Goal: Task Accomplishment & Management: Check status

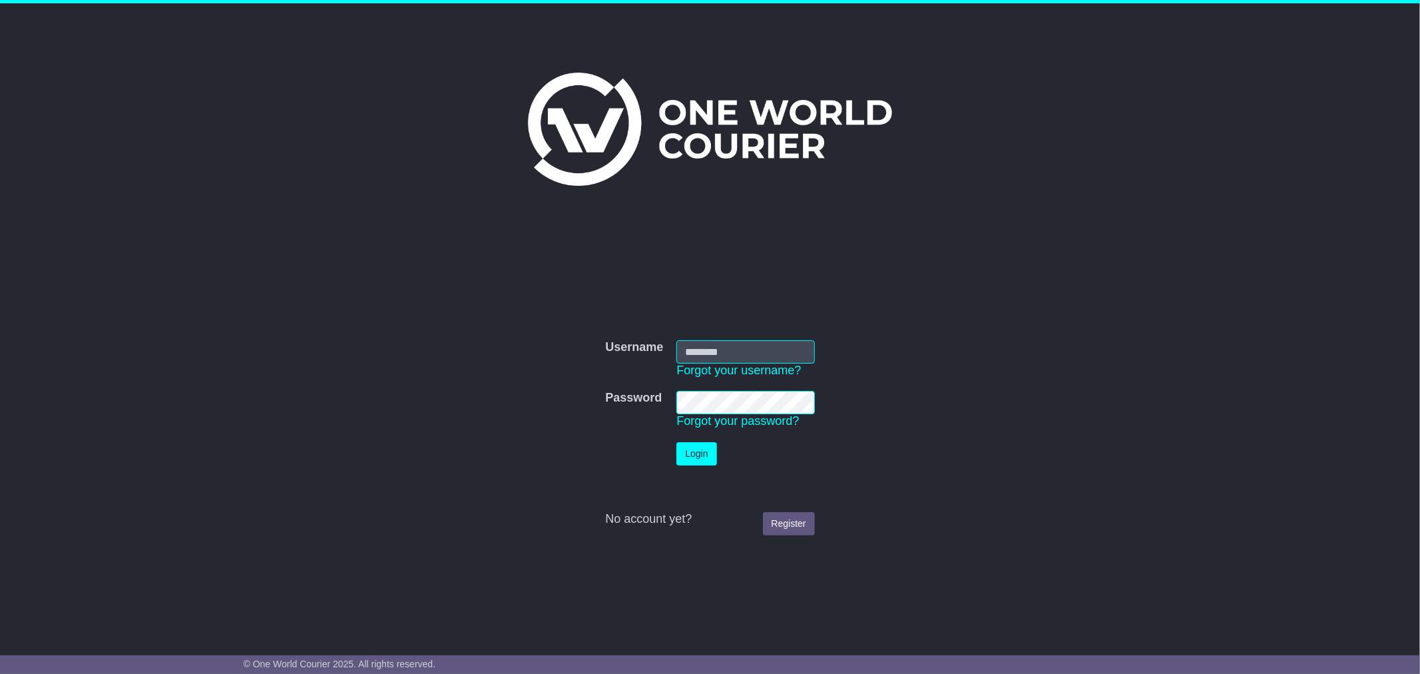
click at [719, 345] on input "Username" at bounding box center [746, 351] width 138 height 23
type input "**********"
click at [677, 442] on button "Login" at bounding box center [697, 453] width 40 height 23
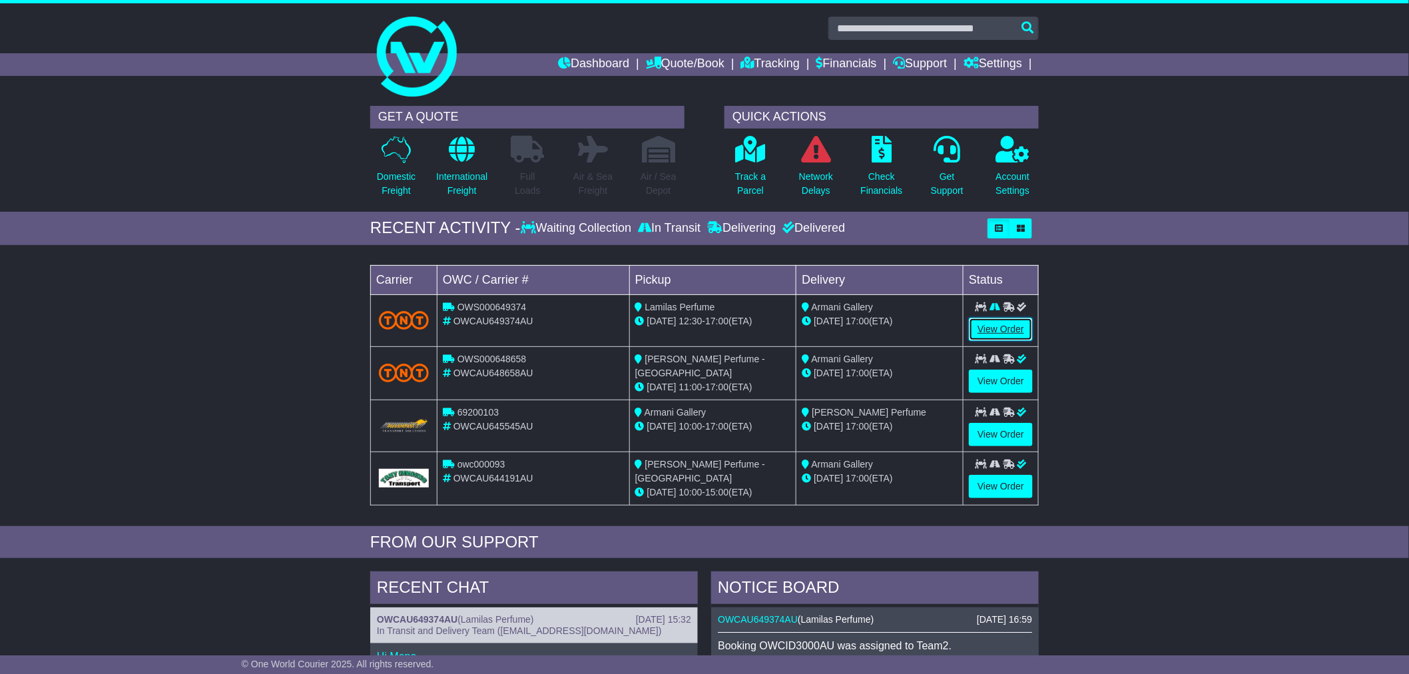
click at [1000, 328] on link "View Order" at bounding box center [1001, 329] width 64 height 23
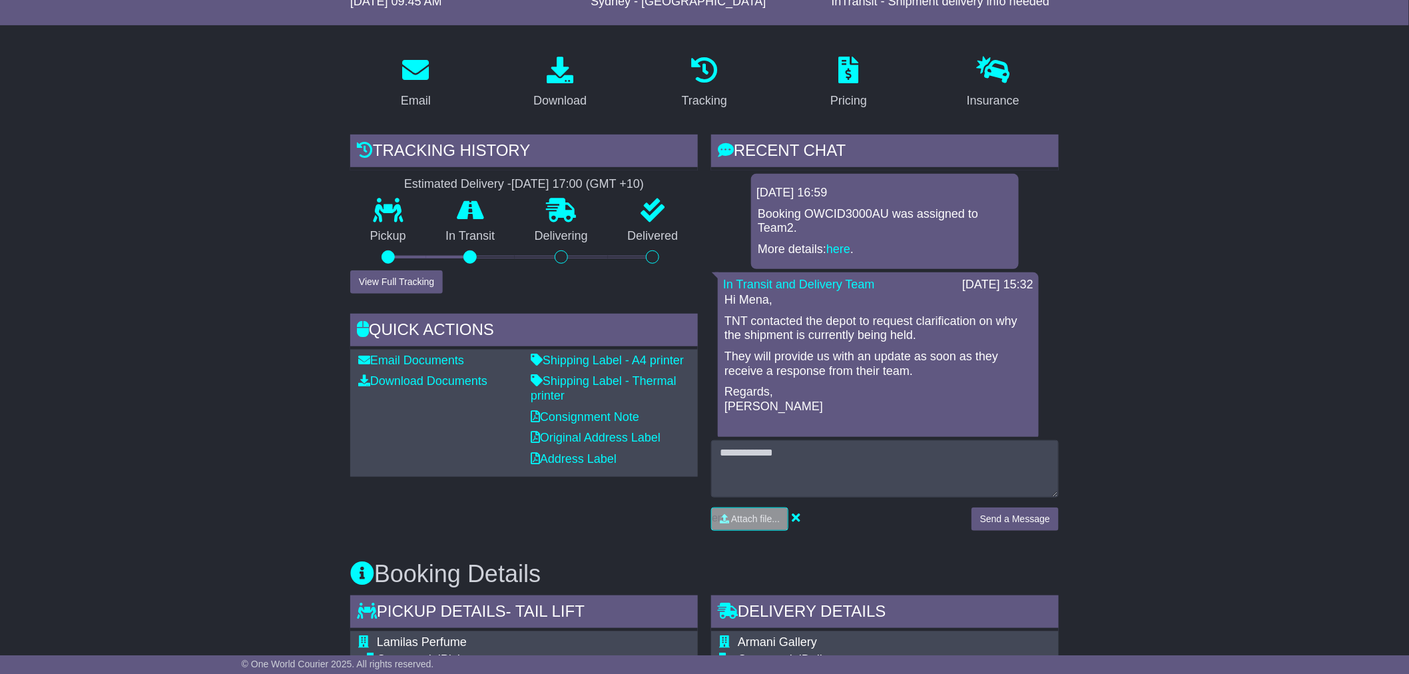
scroll to position [222, 0]
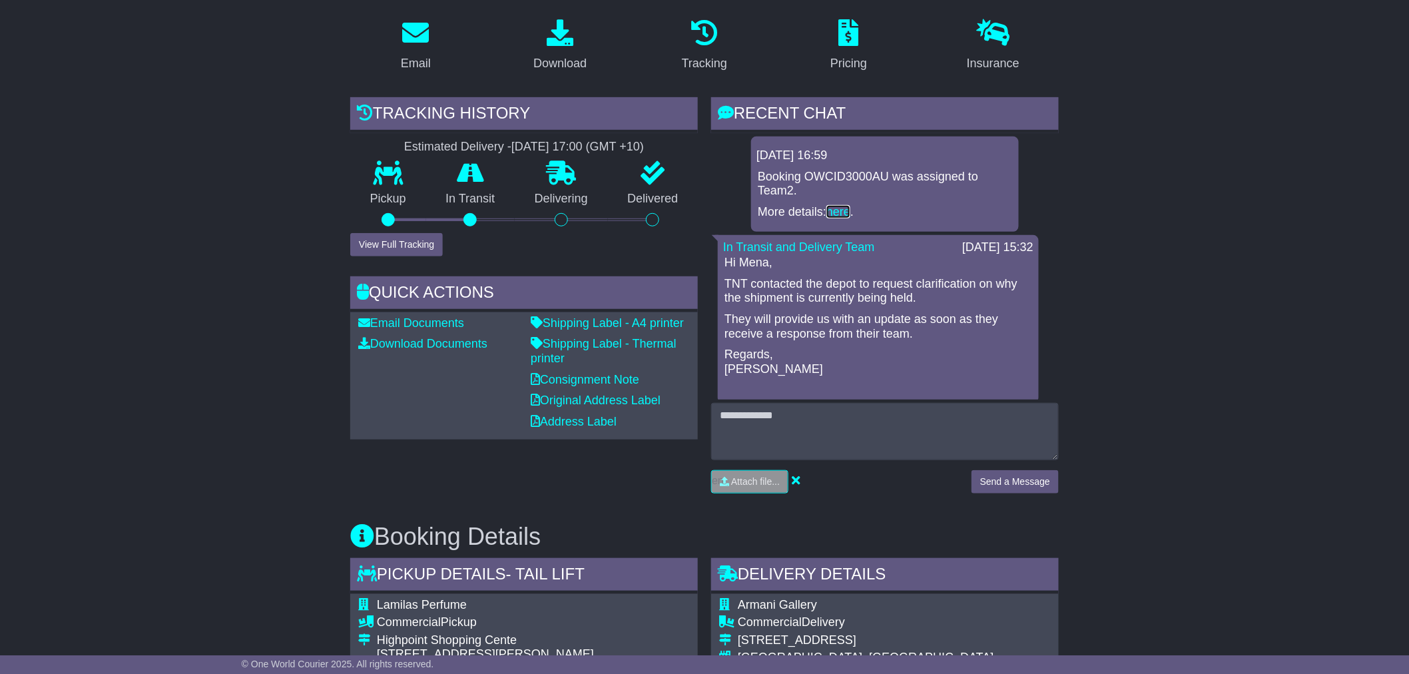
click at [838, 210] on link "here" at bounding box center [838, 211] width 24 height 13
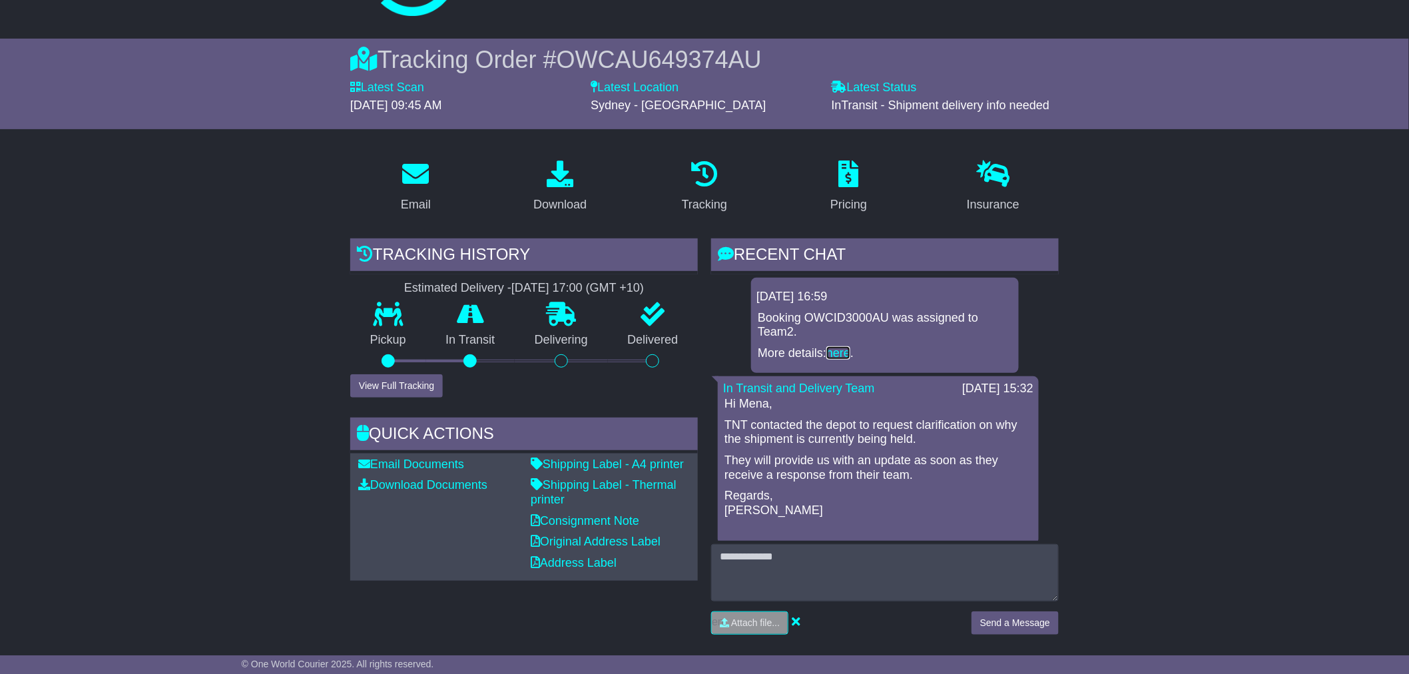
scroll to position [74, 0]
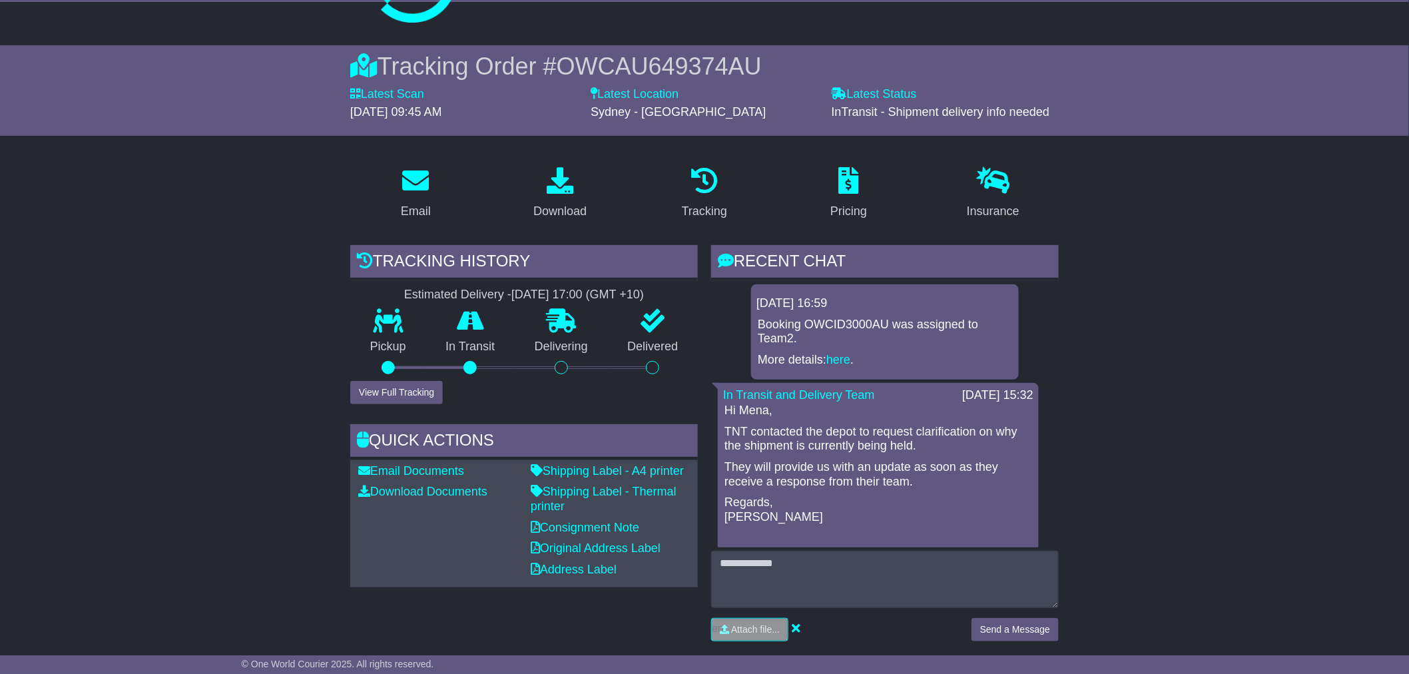
click at [758, 326] on p "Booking OWCID3000AU was assigned to Team2." at bounding box center [885, 332] width 254 height 29
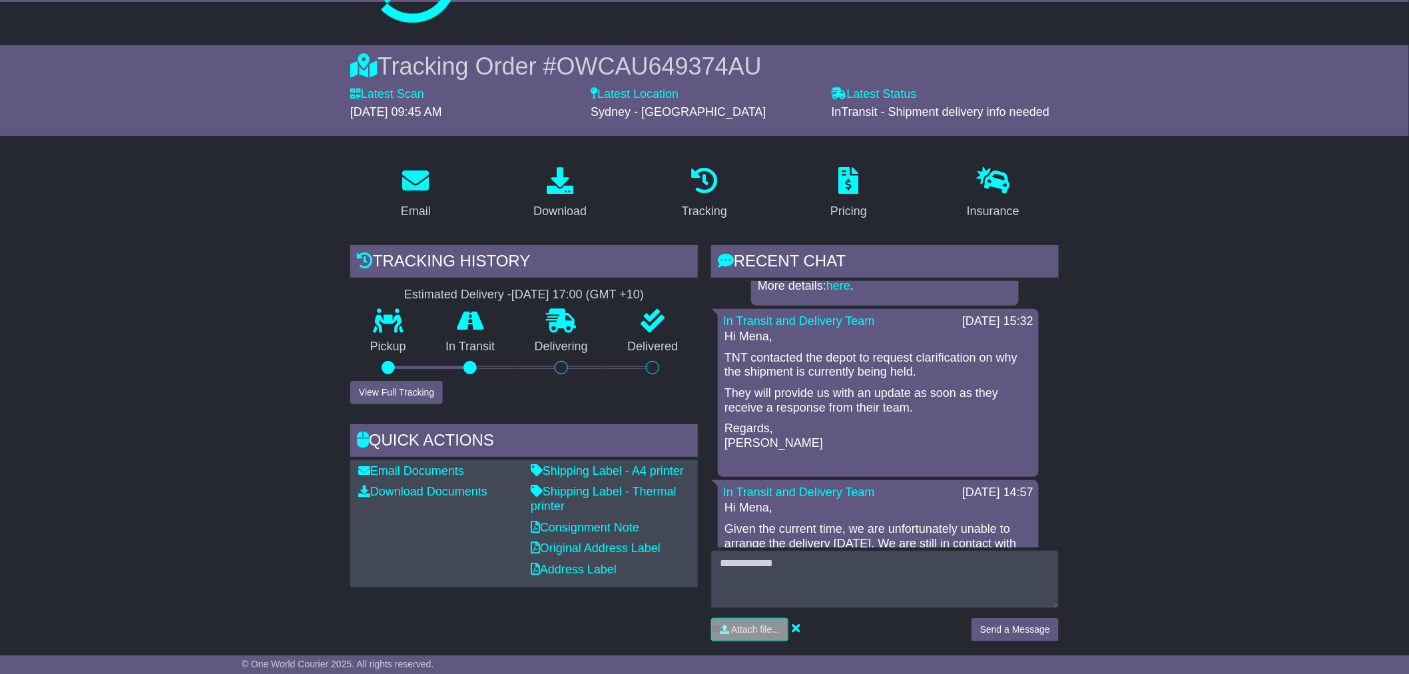
scroll to position [0, 0]
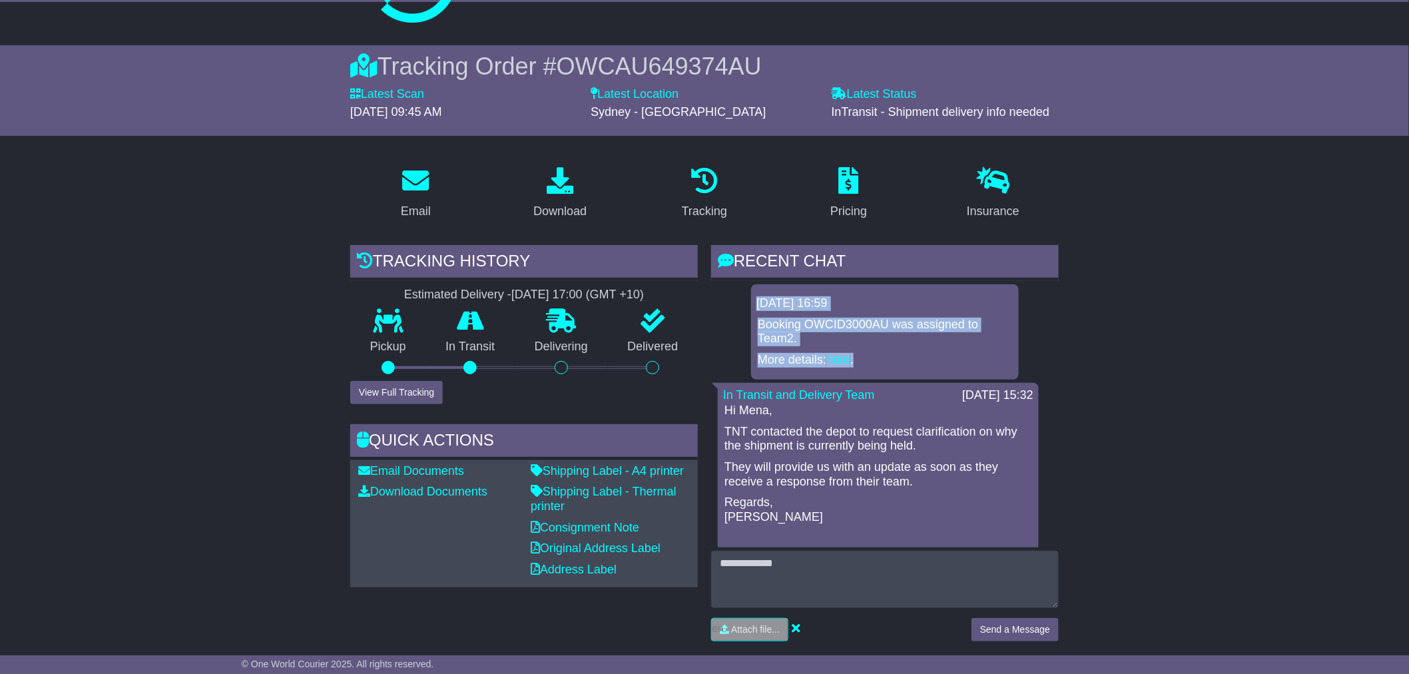
drag, startPoint x: 886, startPoint y: 353, endPoint x: 746, endPoint y: 288, distance: 154.3
copy div "24 Sep 2025 16:59 Booking OWCID3000AU was assigned to Team2. More details: here…"
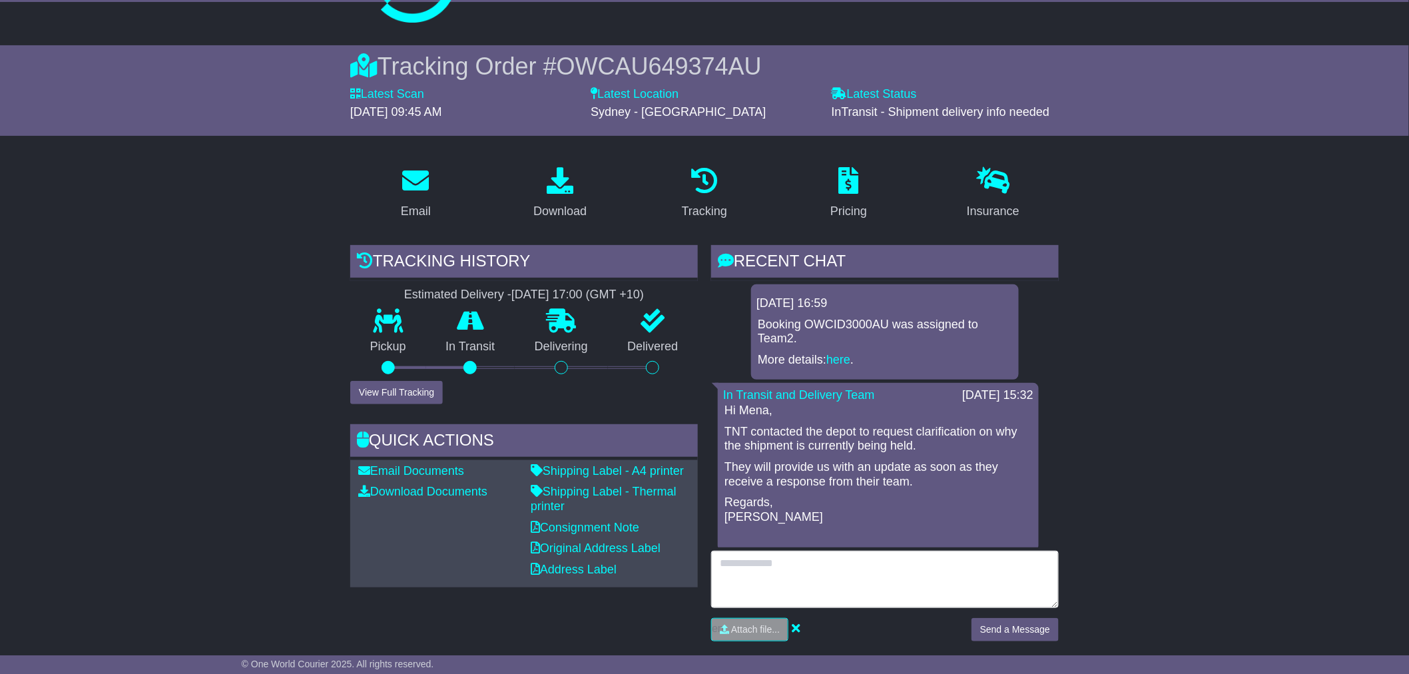
click at [857, 583] on textarea at bounding box center [885, 579] width 348 height 57
click at [995, 575] on textarea "**********" at bounding box center [885, 579] width 348 height 57
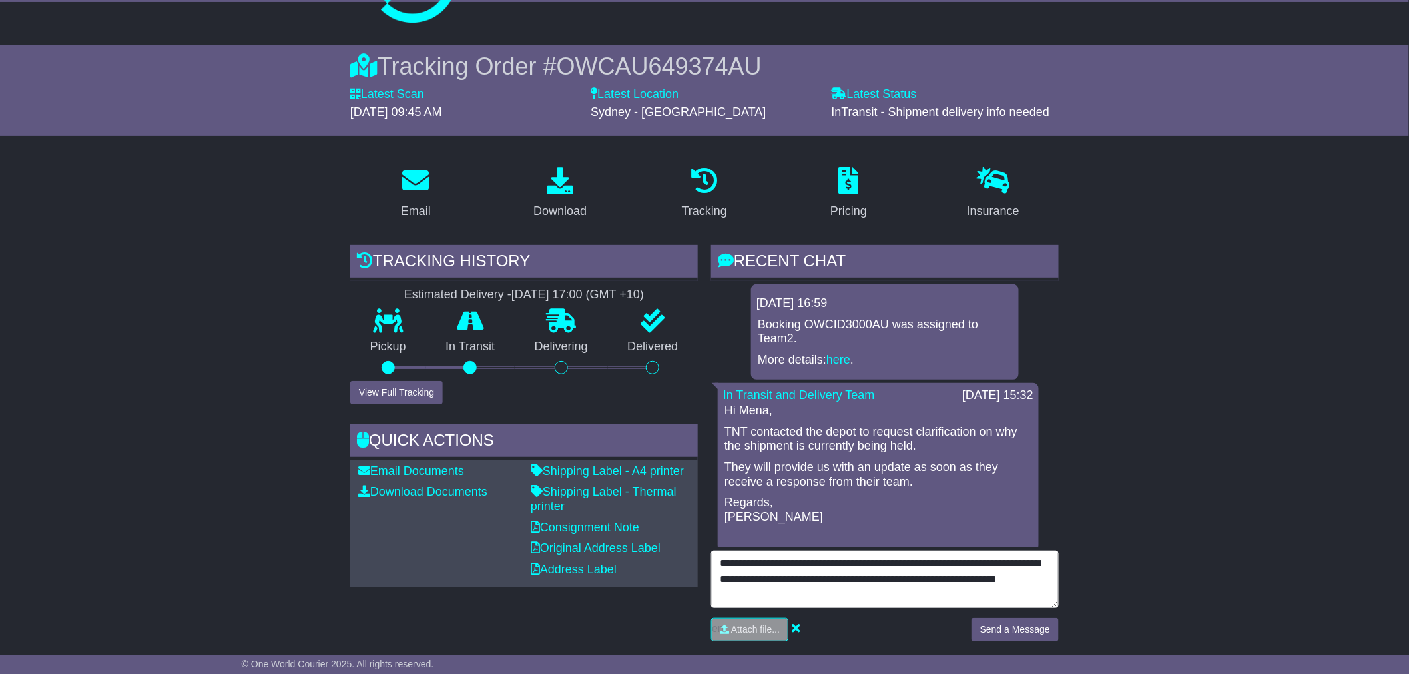
scroll to position [11, 0]
type textarea "**********"
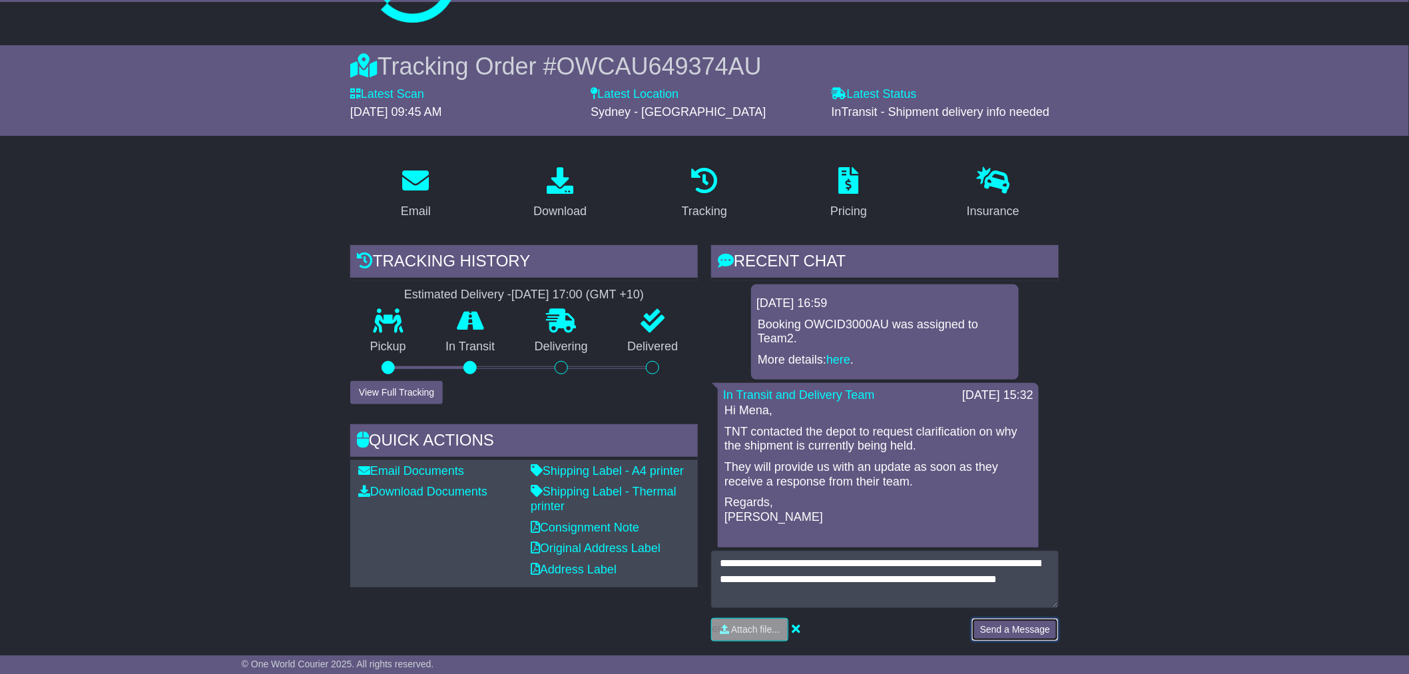
click at [996, 620] on button "Send a Message" at bounding box center [1014, 629] width 87 height 23
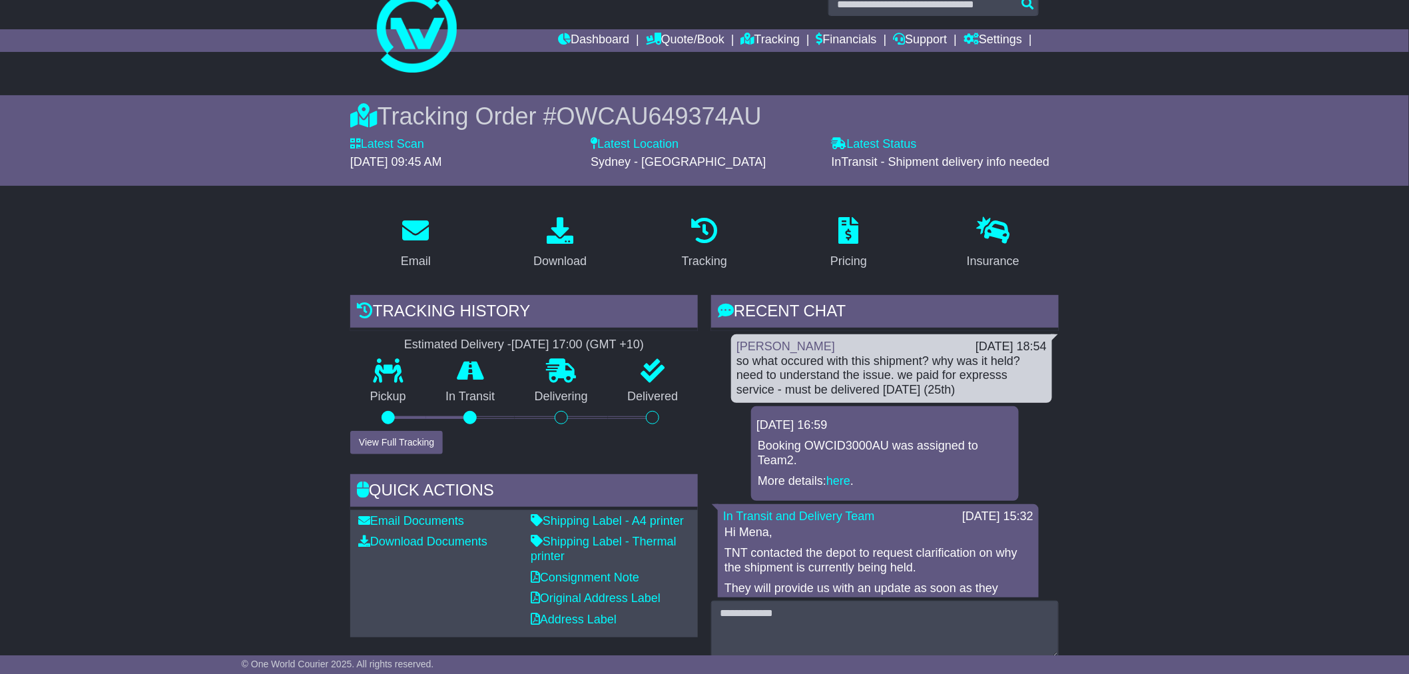
scroll to position [0, 0]
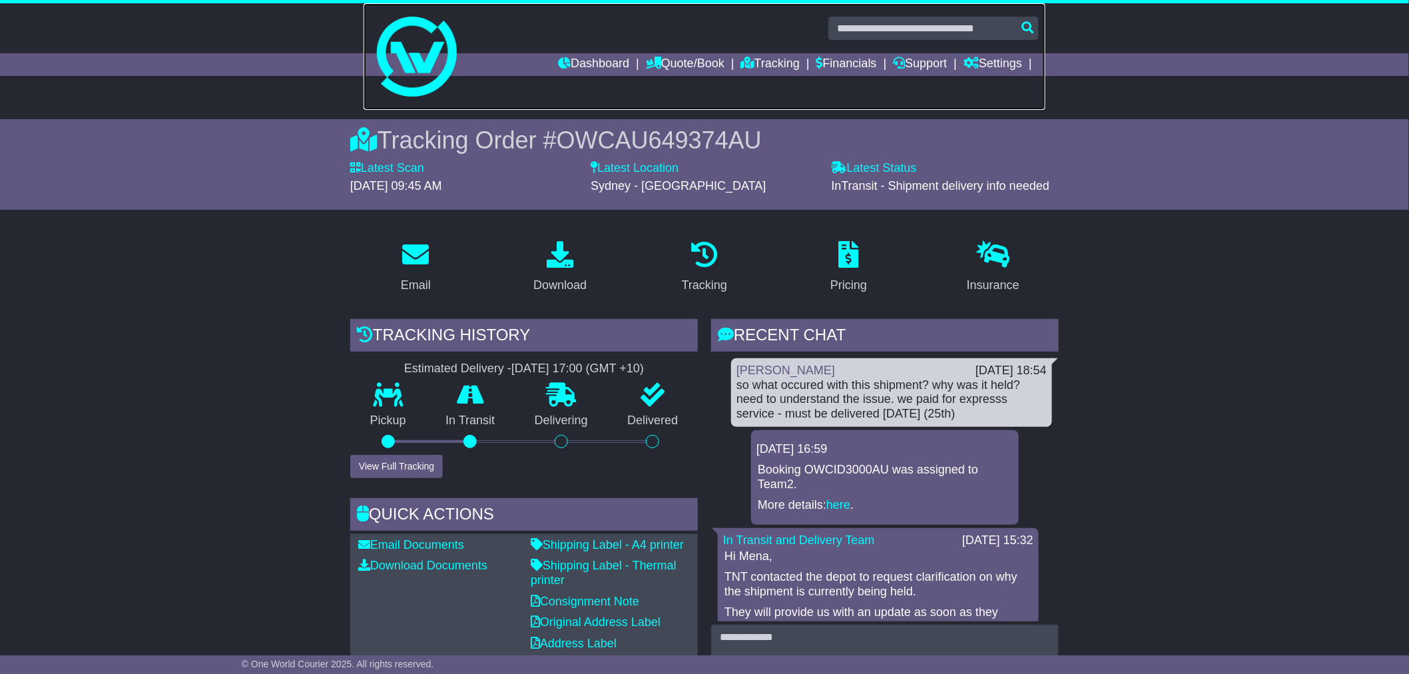
click at [573, 51] on link at bounding box center [705, 56] width 682 height 107
